Goal: Find specific page/section: Find specific page/section

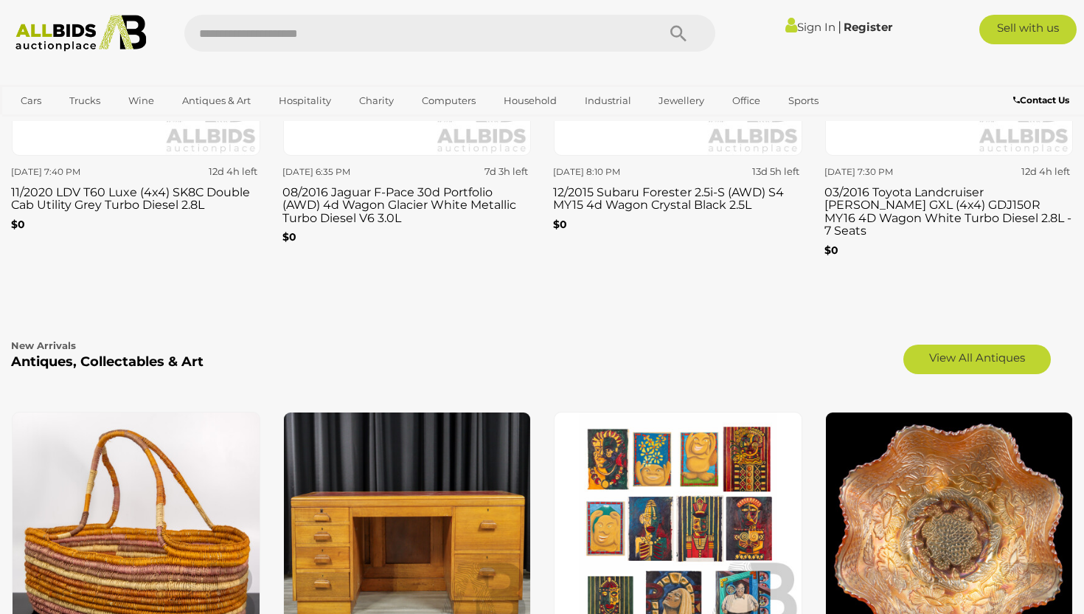
scroll to position [2111, 0]
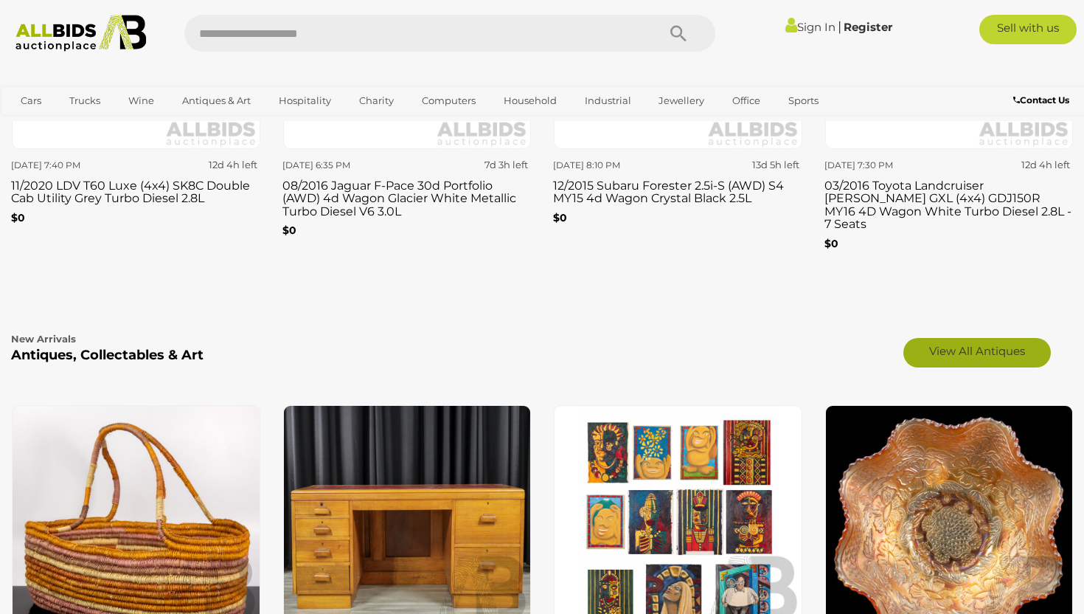
click at [966, 338] on link "View All Antiques" at bounding box center [976, 352] width 147 height 29
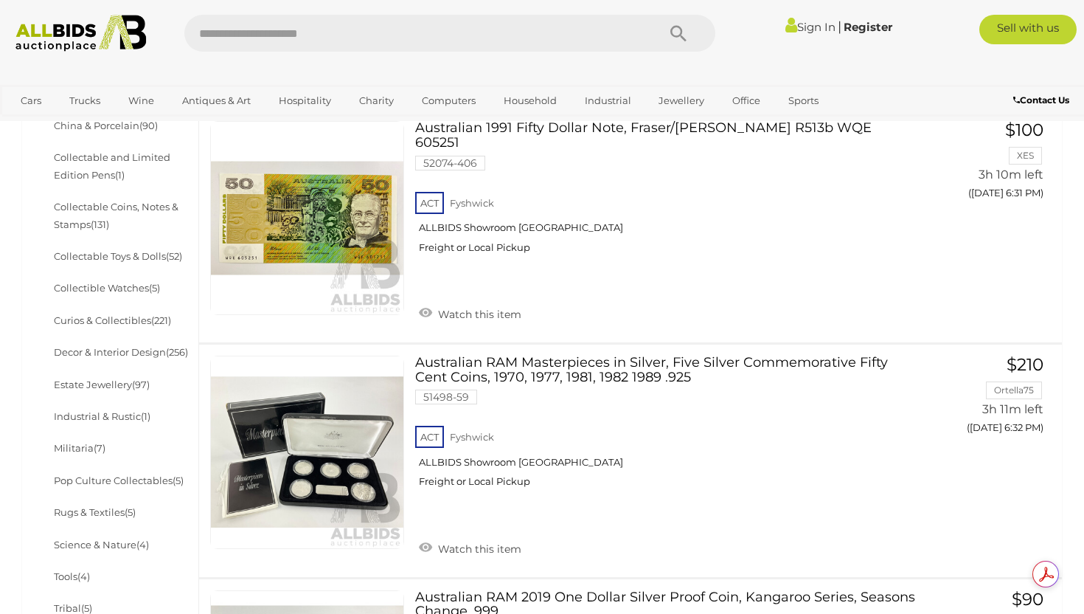
scroll to position [607, 0]
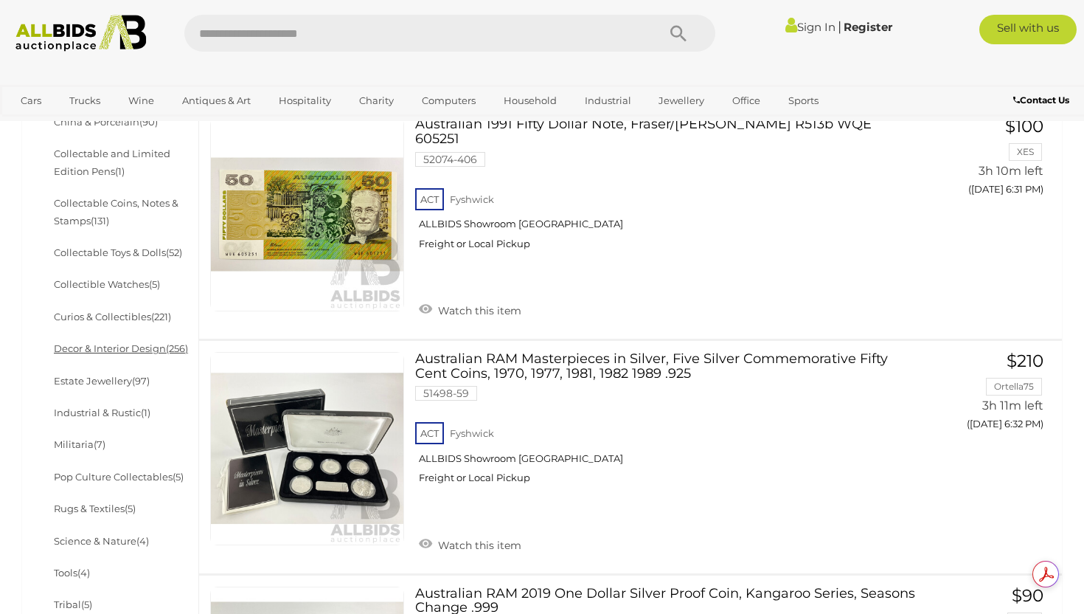
click at [140, 348] on link "Decor & Interior Design (256)" at bounding box center [121, 348] width 134 height 12
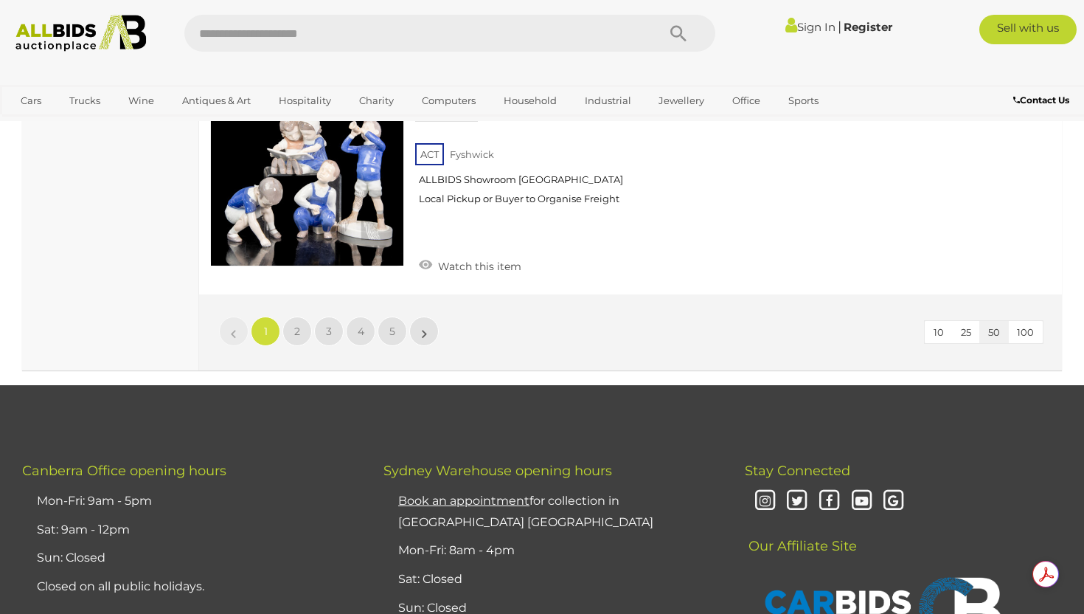
scroll to position [11439, 0]
